Goal: Find specific page/section: Find specific page/section

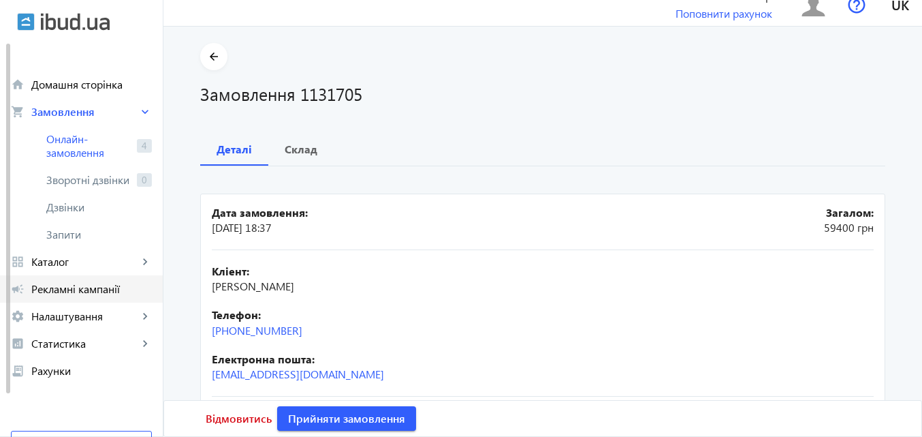
click at [88, 288] on span "Рекламні кампанії" at bounding box center [91, 289] width 121 height 14
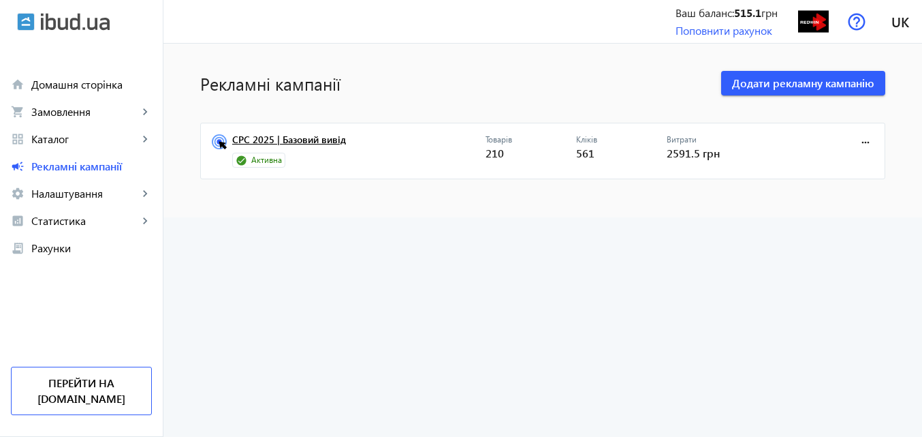
click at [279, 140] on link "CPC 2025 | Базовий вивід" at bounding box center [358, 143] width 253 height 19
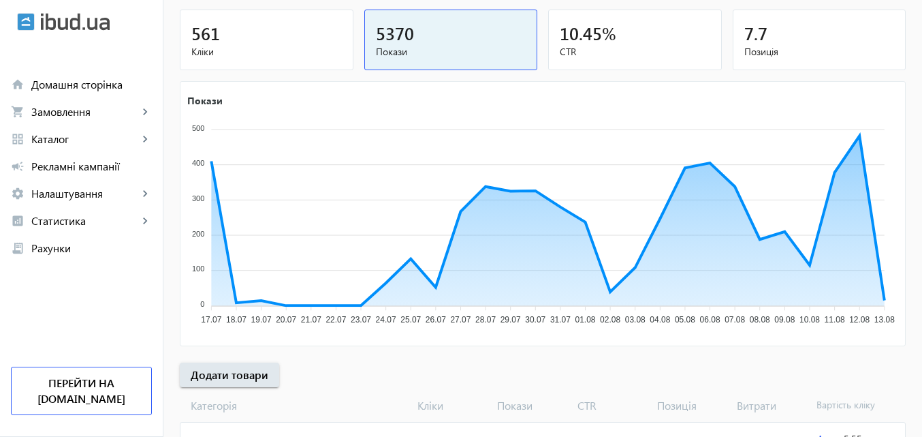
scroll to position [204, 0]
